Goal: Navigation & Orientation: Understand site structure

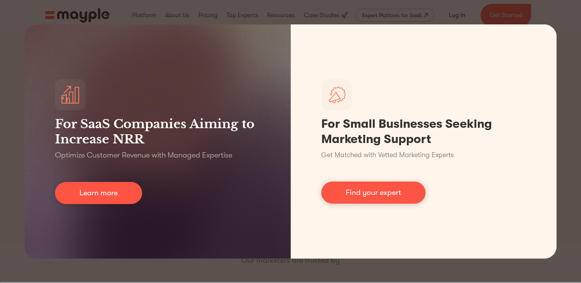
click at [459, 20] on div "For SaaS Companies Aiming to Increase NRR Optimize Customer Revenue with Manage…" at bounding box center [290, 141] width 581 height 283
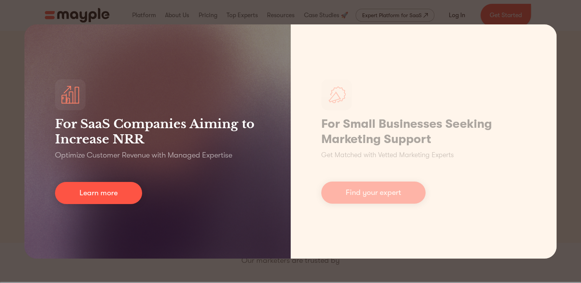
click at [89, 169] on div "For SaaS Companies Aiming to Increase NRR Optimize Customer Revenue with Manage…" at bounding box center [157, 141] width 266 height 234
click at [100, 190] on link "Learn more" at bounding box center [98, 193] width 87 height 22
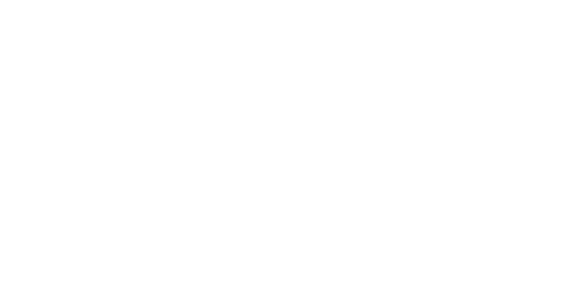
click at [0, 0] on html at bounding box center [0, 0] width 0 height 0
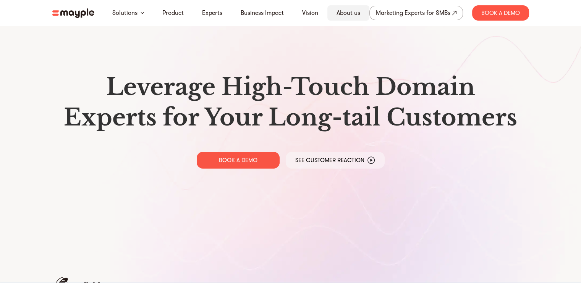
click at [343, 11] on link "About us" at bounding box center [348, 12] width 24 height 9
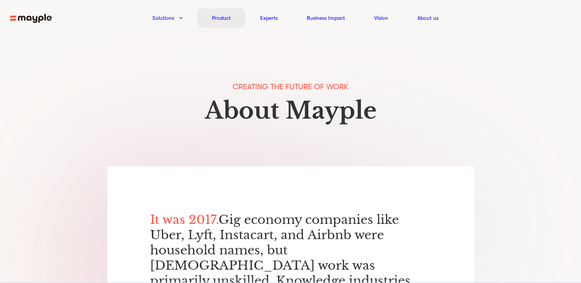
click at [221, 13] on div "Product" at bounding box center [221, 17] width 48 height 19
click at [274, 20] on link "Experts" at bounding box center [269, 17] width 18 height 9
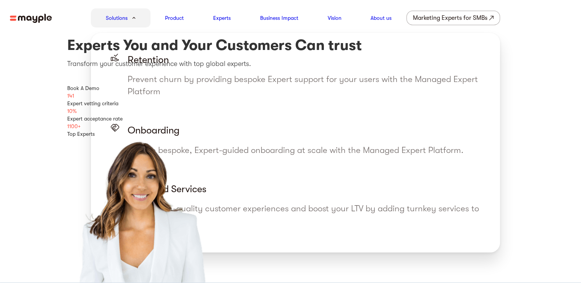
click at [121, 21] on link "Solutions" at bounding box center [117, 17] width 22 height 9
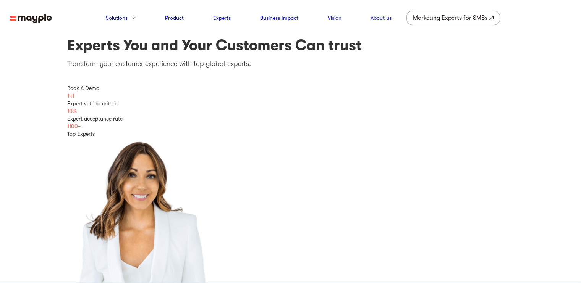
click at [34, 15] on img at bounding box center [31, 19] width 42 height 10
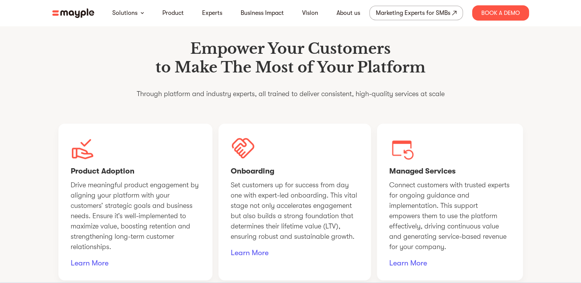
scroll to position [641, 0]
